Goal: Task Accomplishment & Management: Use online tool/utility

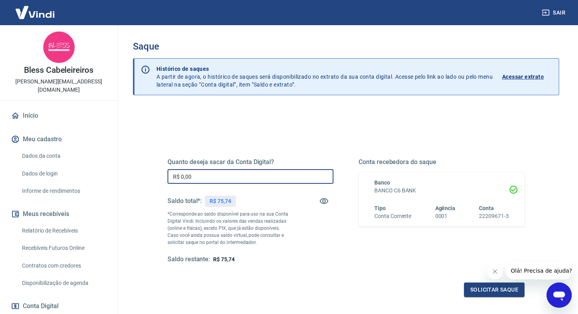
click at [208, 176] on input "R$ 0,00" at bounding box center [250, 176] width 166 height 15
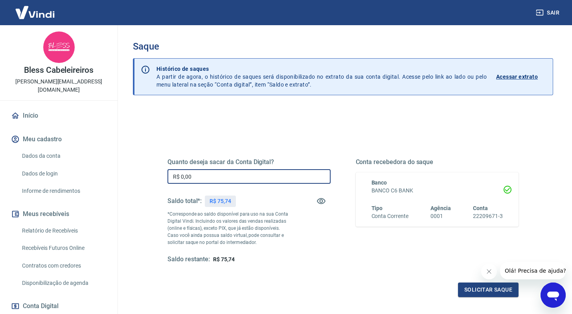
click at [249, 176] on input "R$ 0,00" at bounding box center [248, 176] width 163 height 15
type input "R$ 75,74"
click at [466, 294] on button "Solicitar saque" at bounding box center [488, 289] width 61 height 15
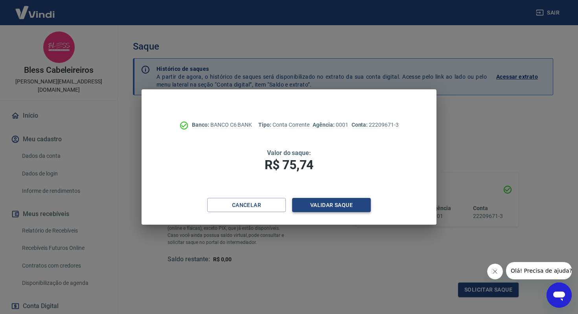
click at [319, 204] on button "Validar saque" at bounding box center [331, 205] width 79 height 15
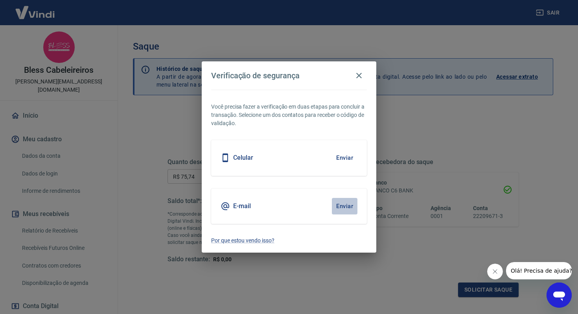
click at [343, 208] on button "Enviar" at bounding box center [345, 206] width 26 height 17
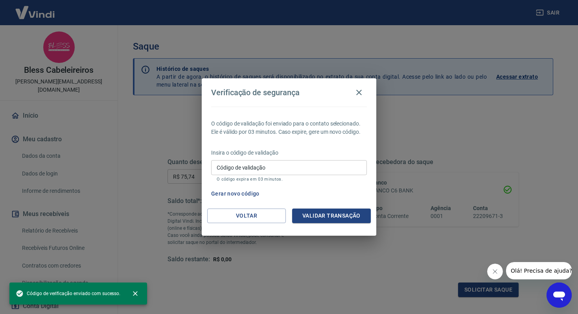
click at [260, 164] on input "Código de validação" at bounding box center [289, 167] width 156 height 15
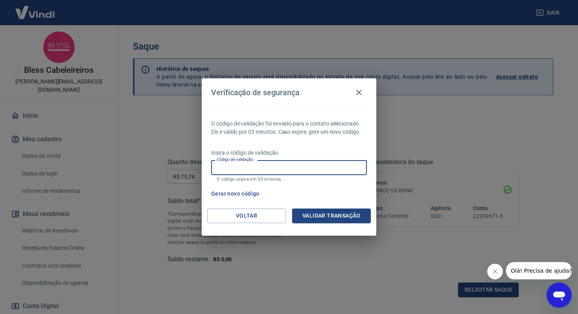
paste input "133392"
type input "133392"
click at [316, 218] on button "Validar transação" at bounding box center [331, 215] width 79 height 15
